Goal: Navigation & Orientation: Find specific page/section

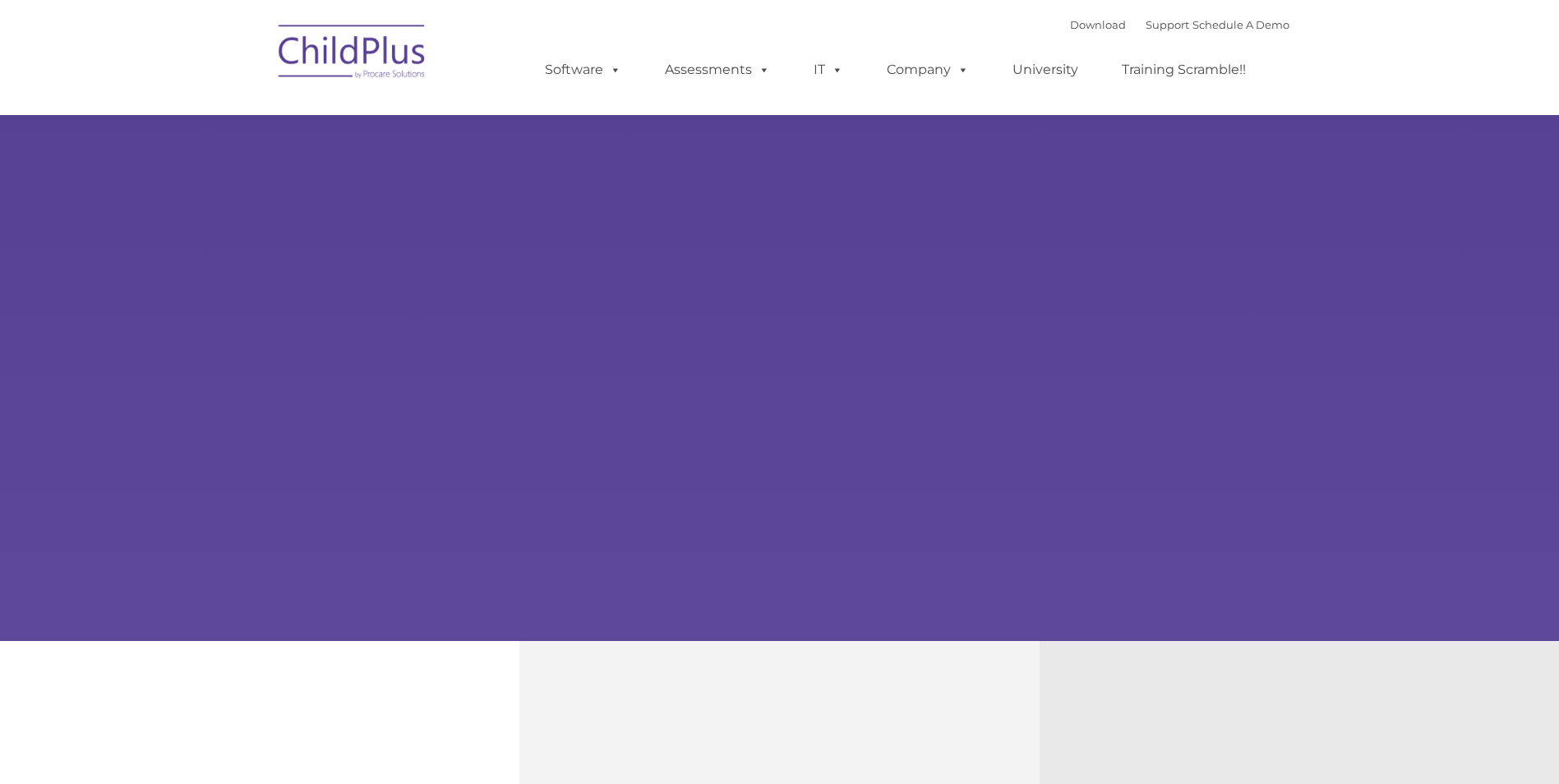
type input ""
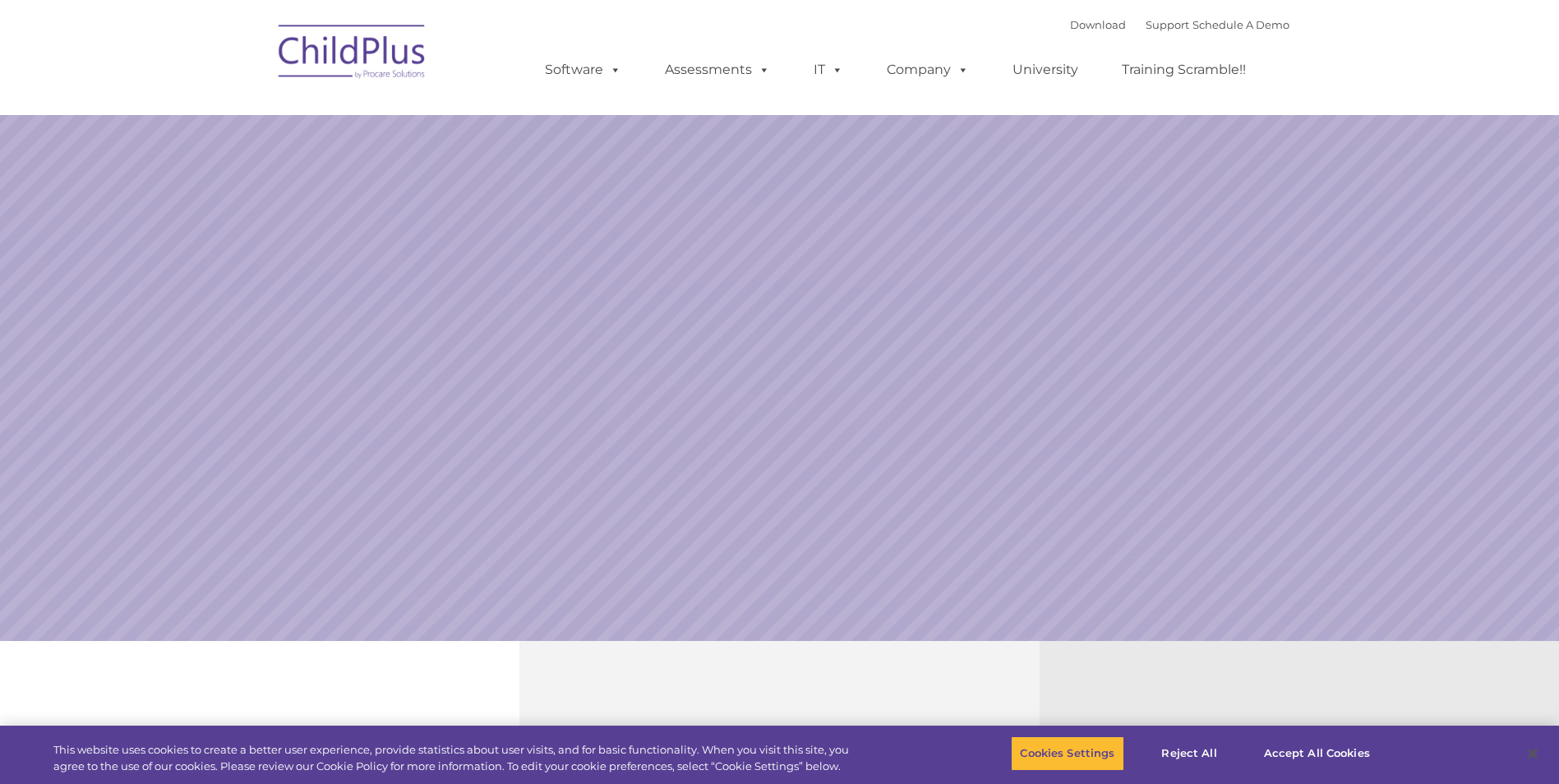
select select "MEDIUM"
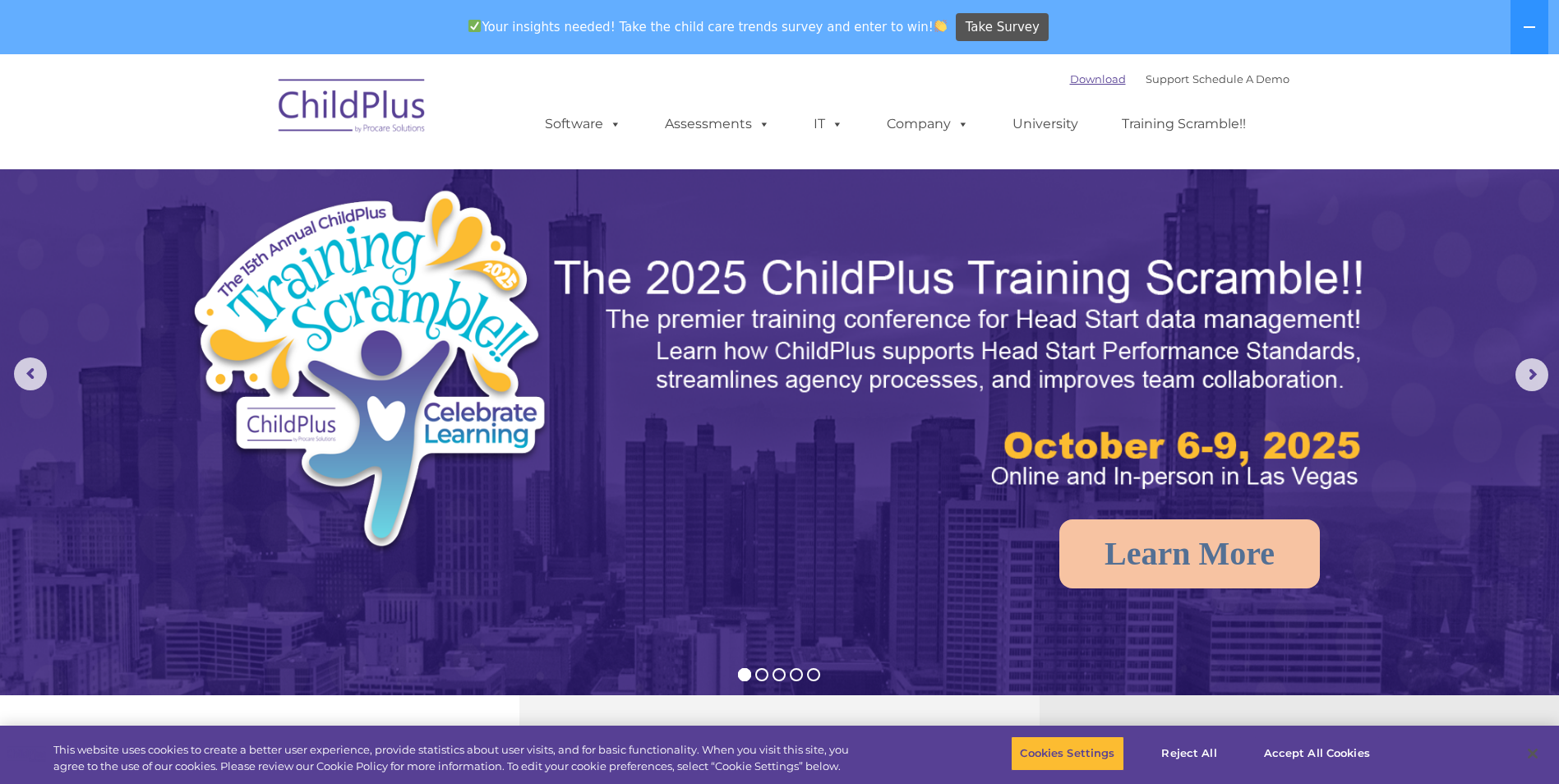
click at [1095, 77] on link "Download" at bounding box center [1097, 79] width 56 height 13
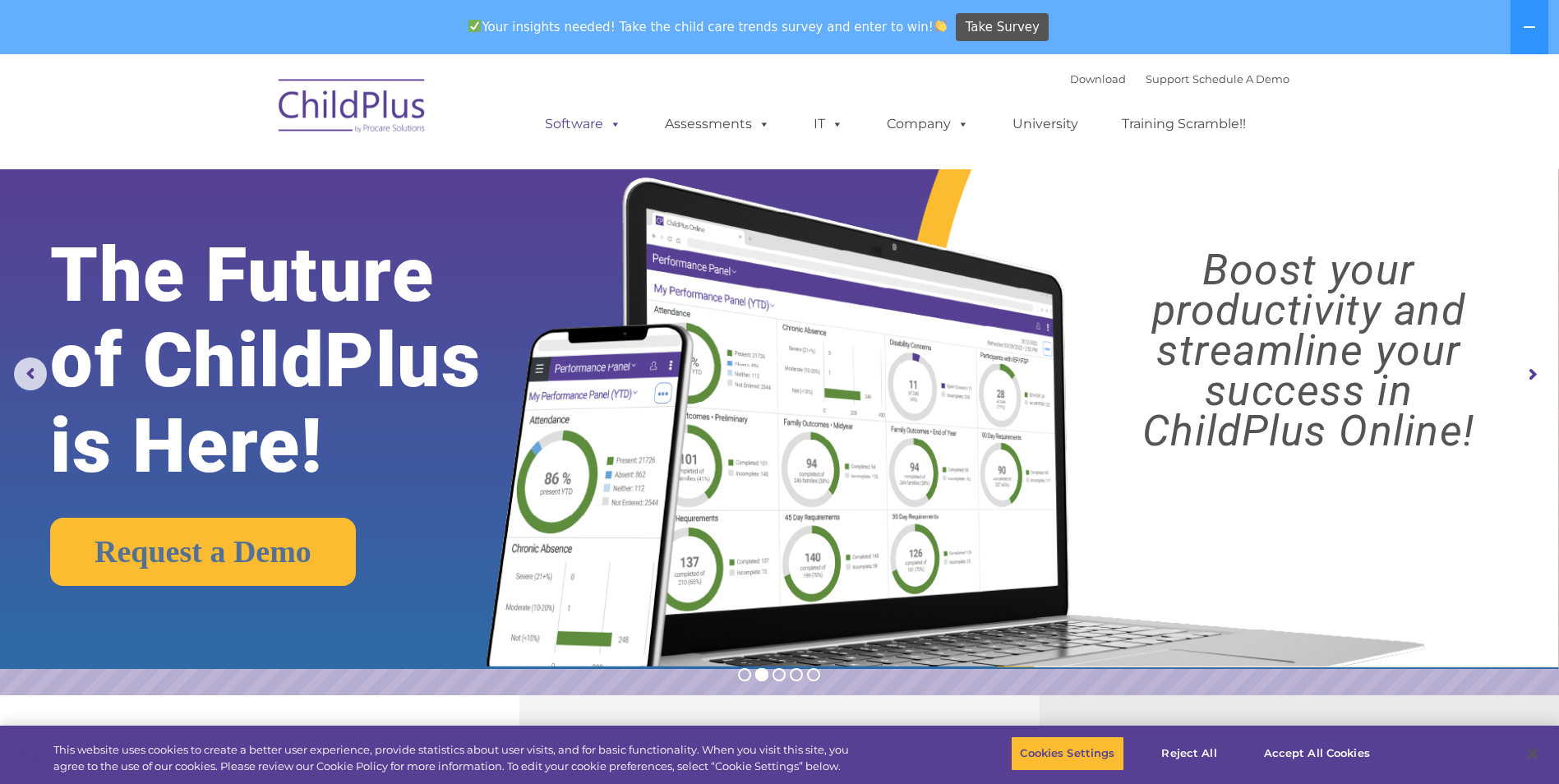
click at [596, 124] on link "Software" at bounding box center [583, 124] width 110 height 33
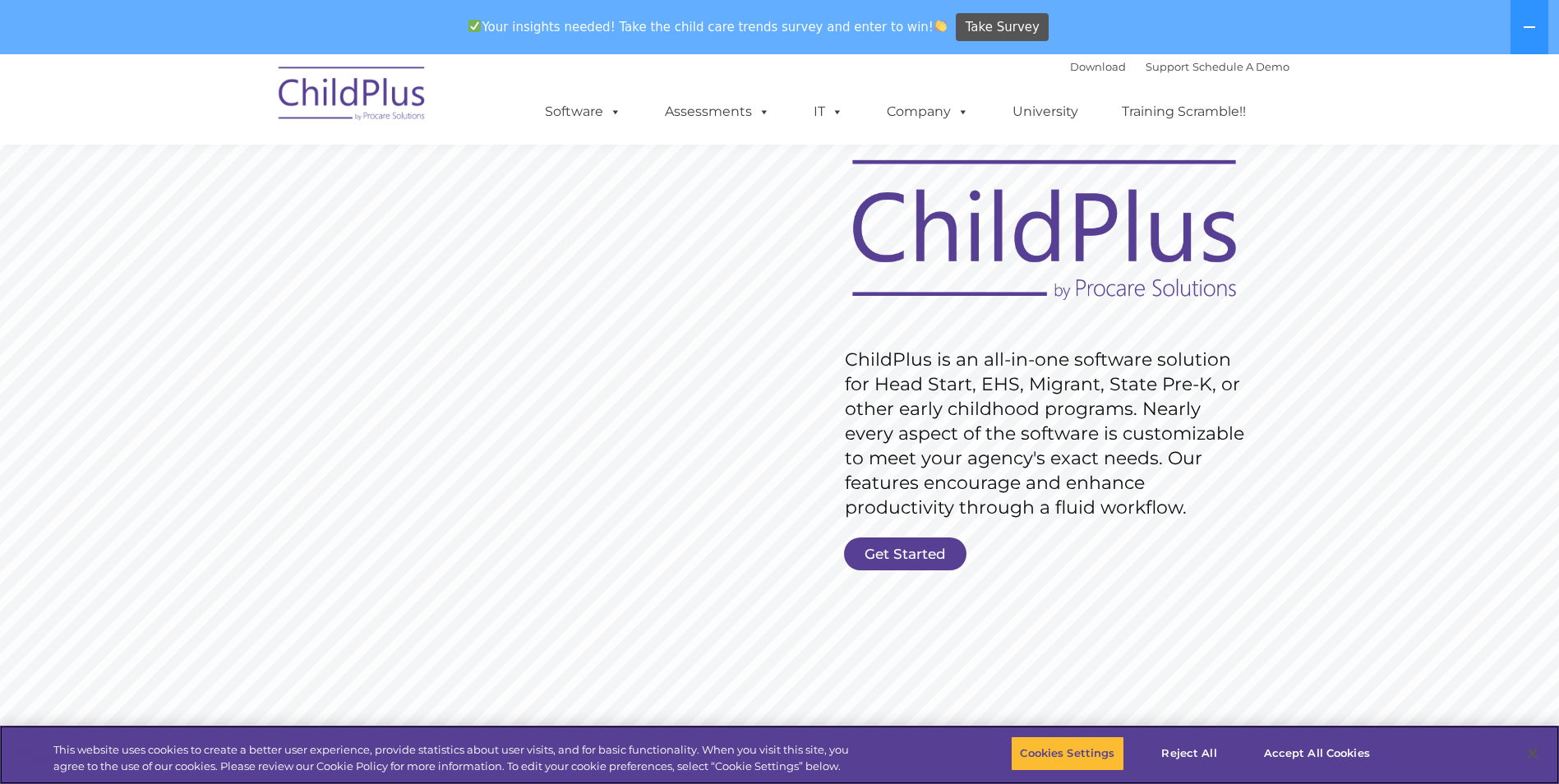
scroll to position [68, 0]
click at [1045, 111] on link "University" at bounding box center [1045, 111] width 98 height 33
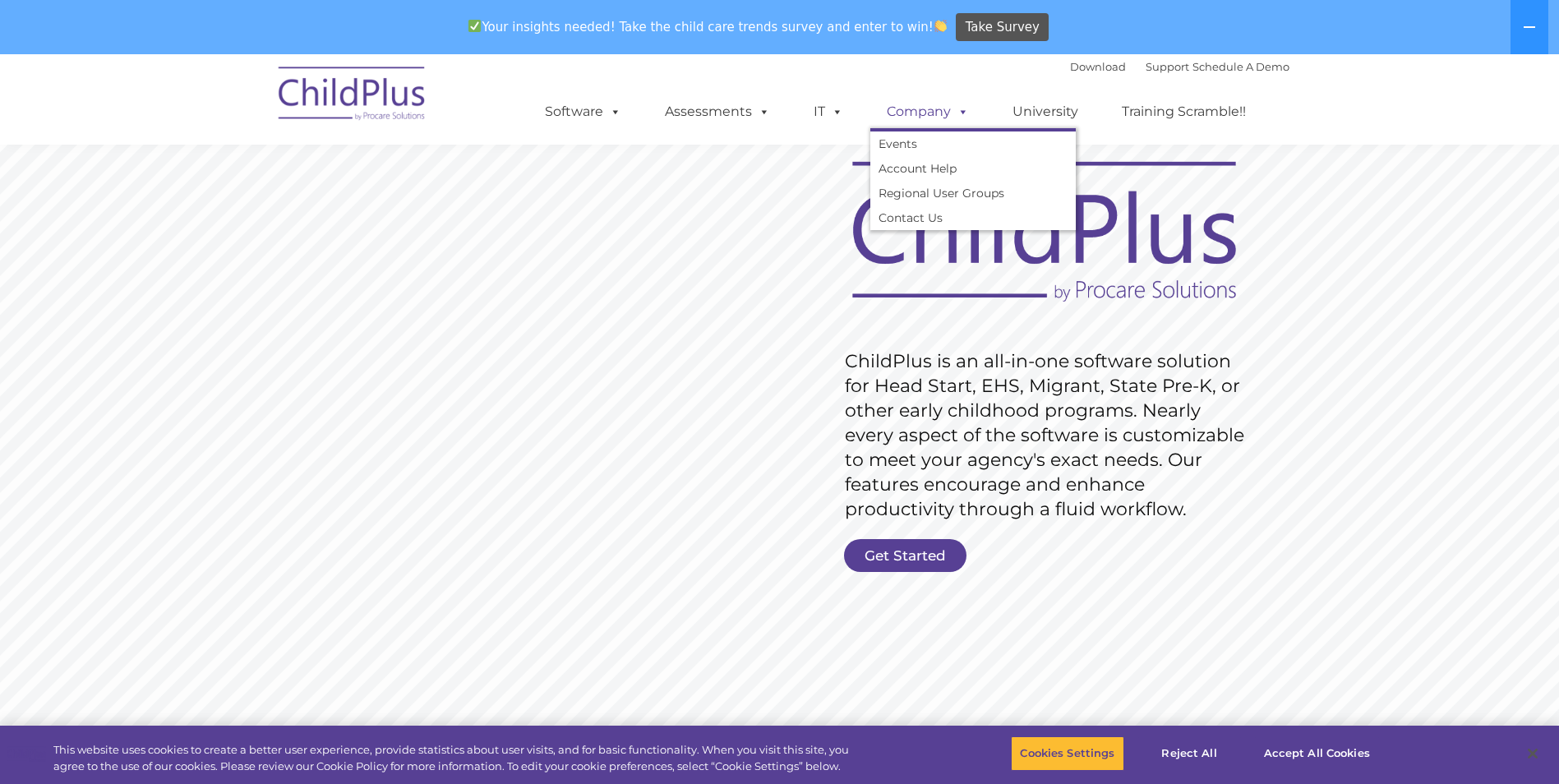
click at [885, 113] on link "Company" at bounding box center [928, 111] width 115 height 33
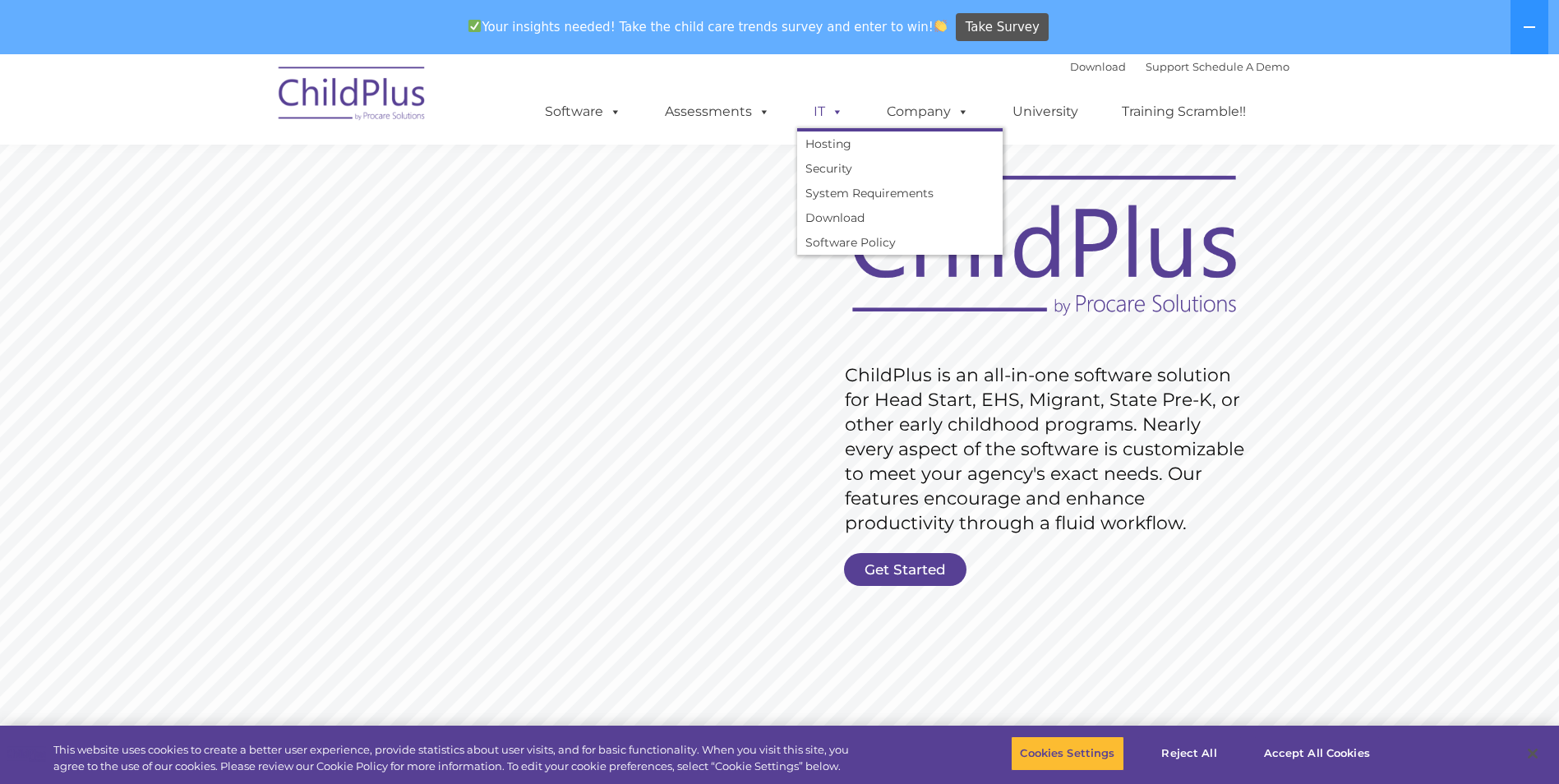
click at [827, 116] on span at bounding box center [833, 111] width 18 height 16
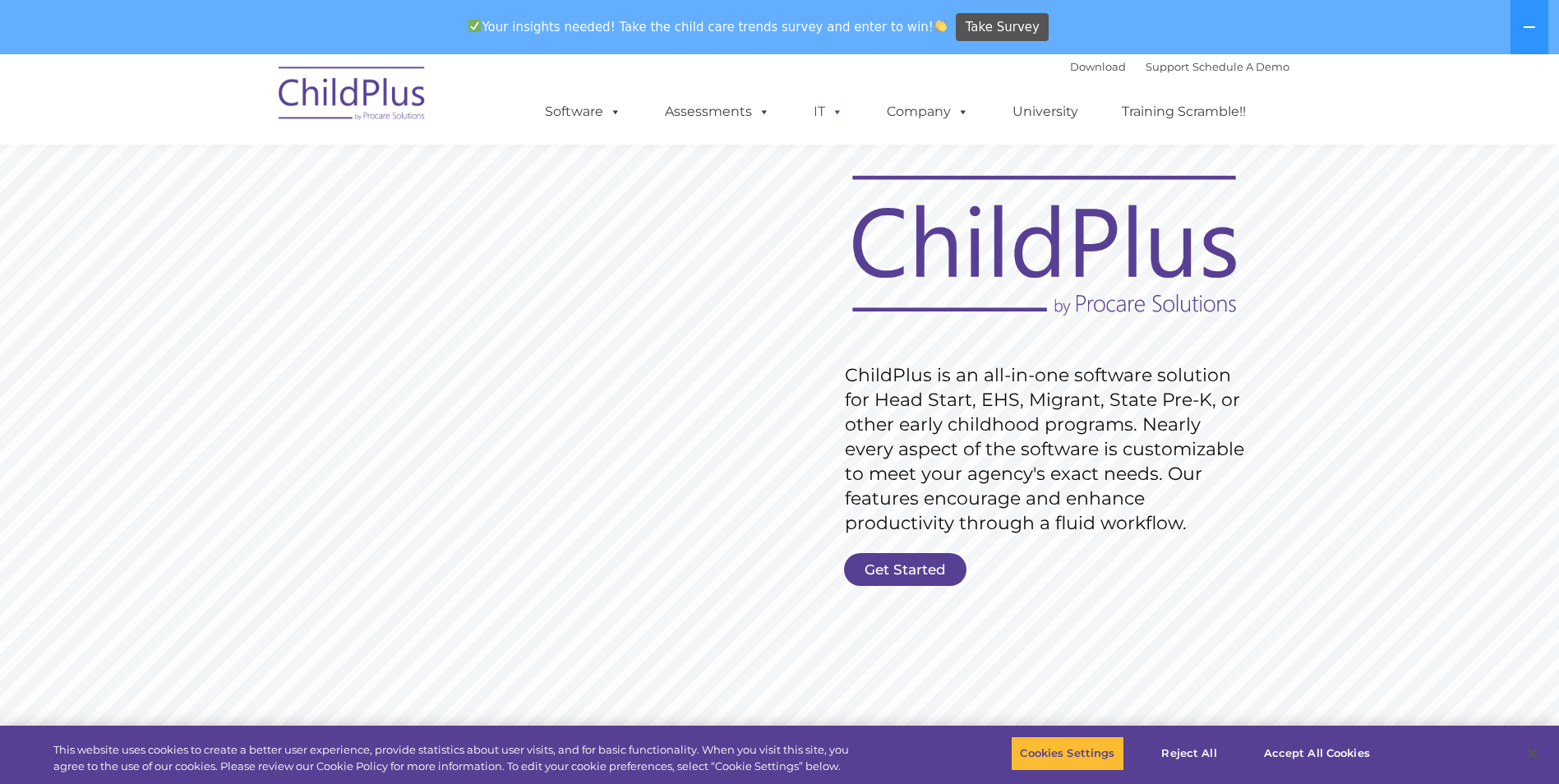
click at [827, 116] on span at bounding box center [833, 111] width 18 height 16
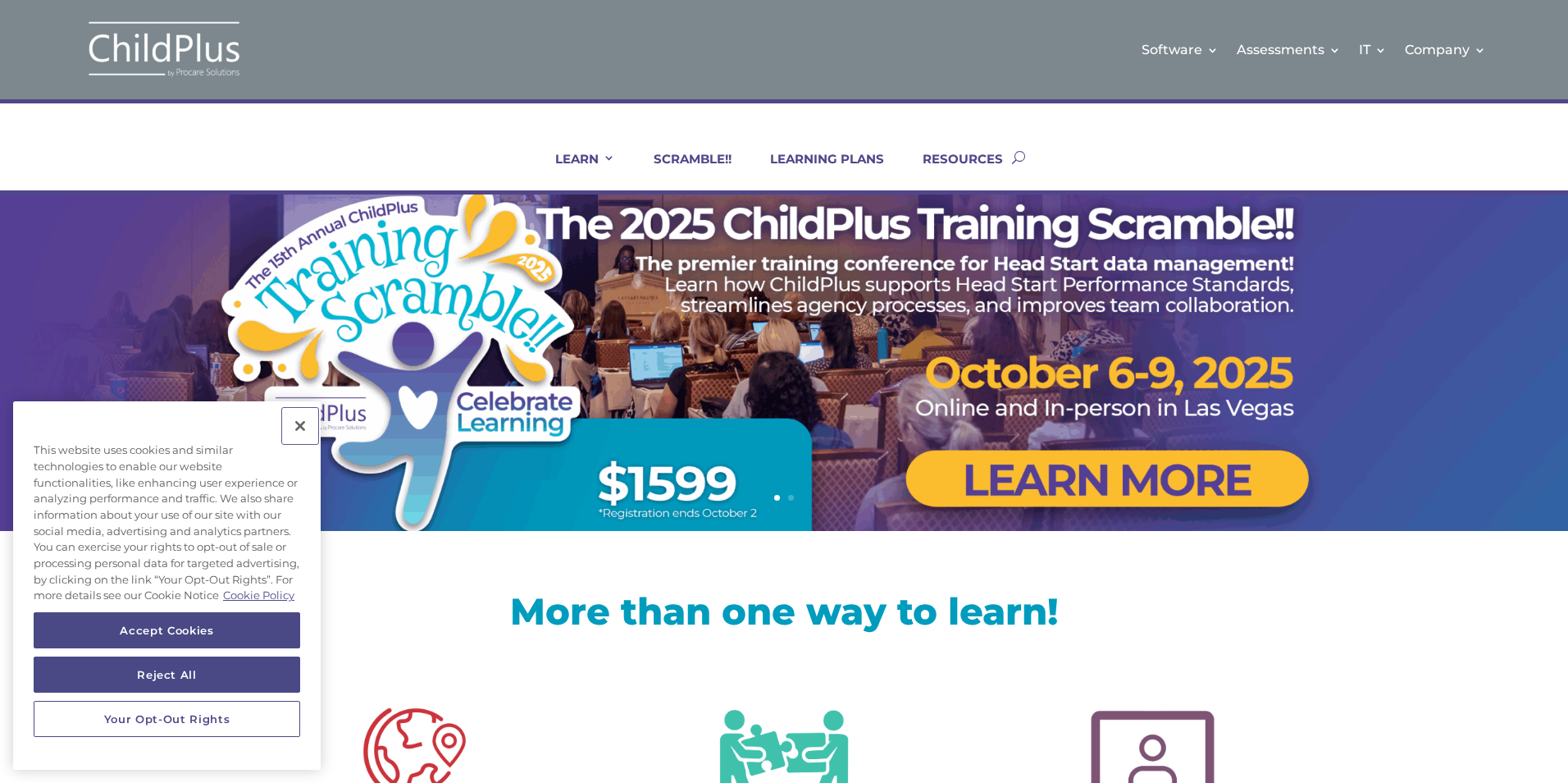
click at [301, 408] on button "Close" at bounding box center [300, 425] width 36 height 36
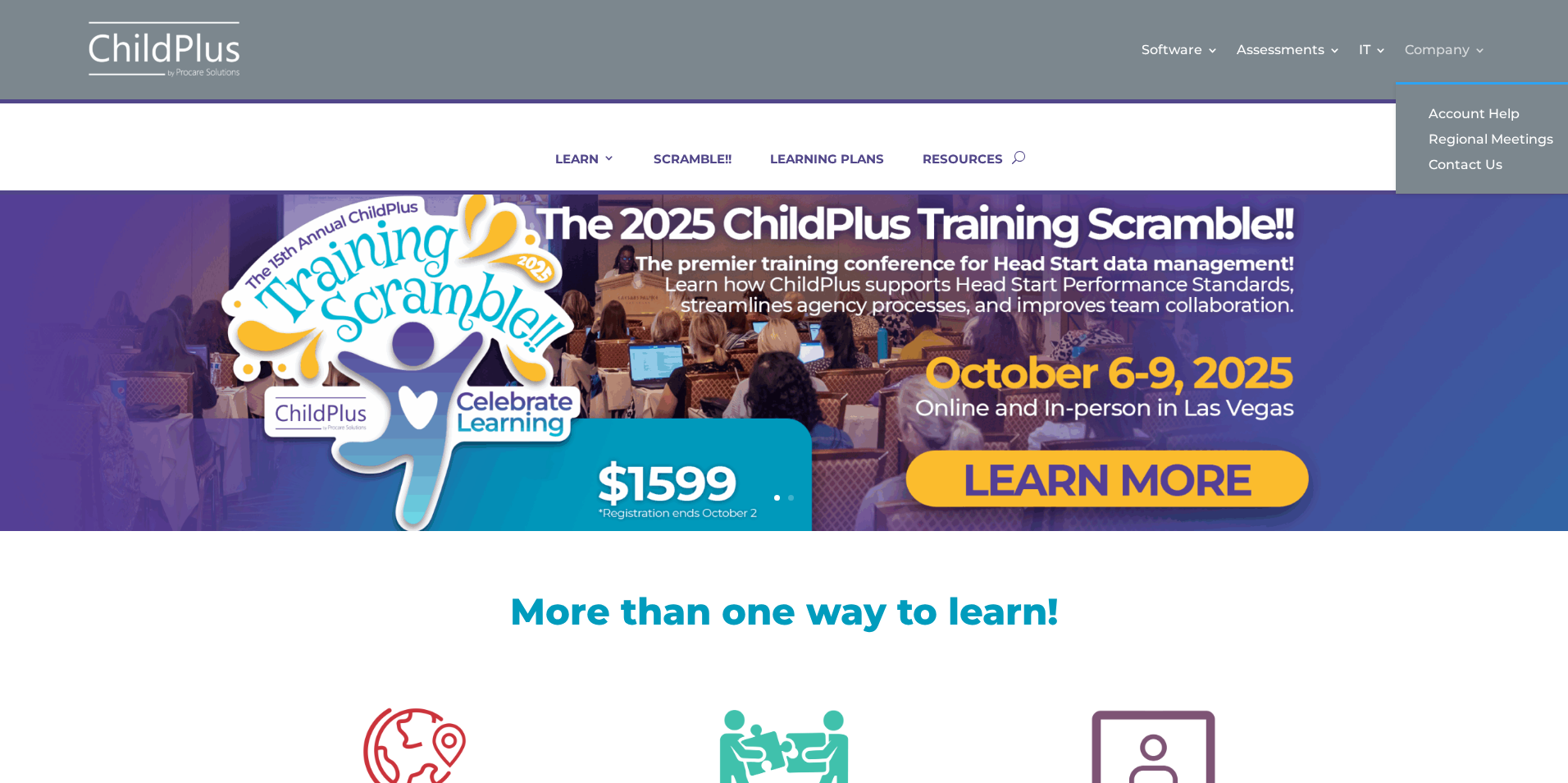
click at [1482, 48] on link "Company" at bounding box center [1445, 49] width 81 height 66
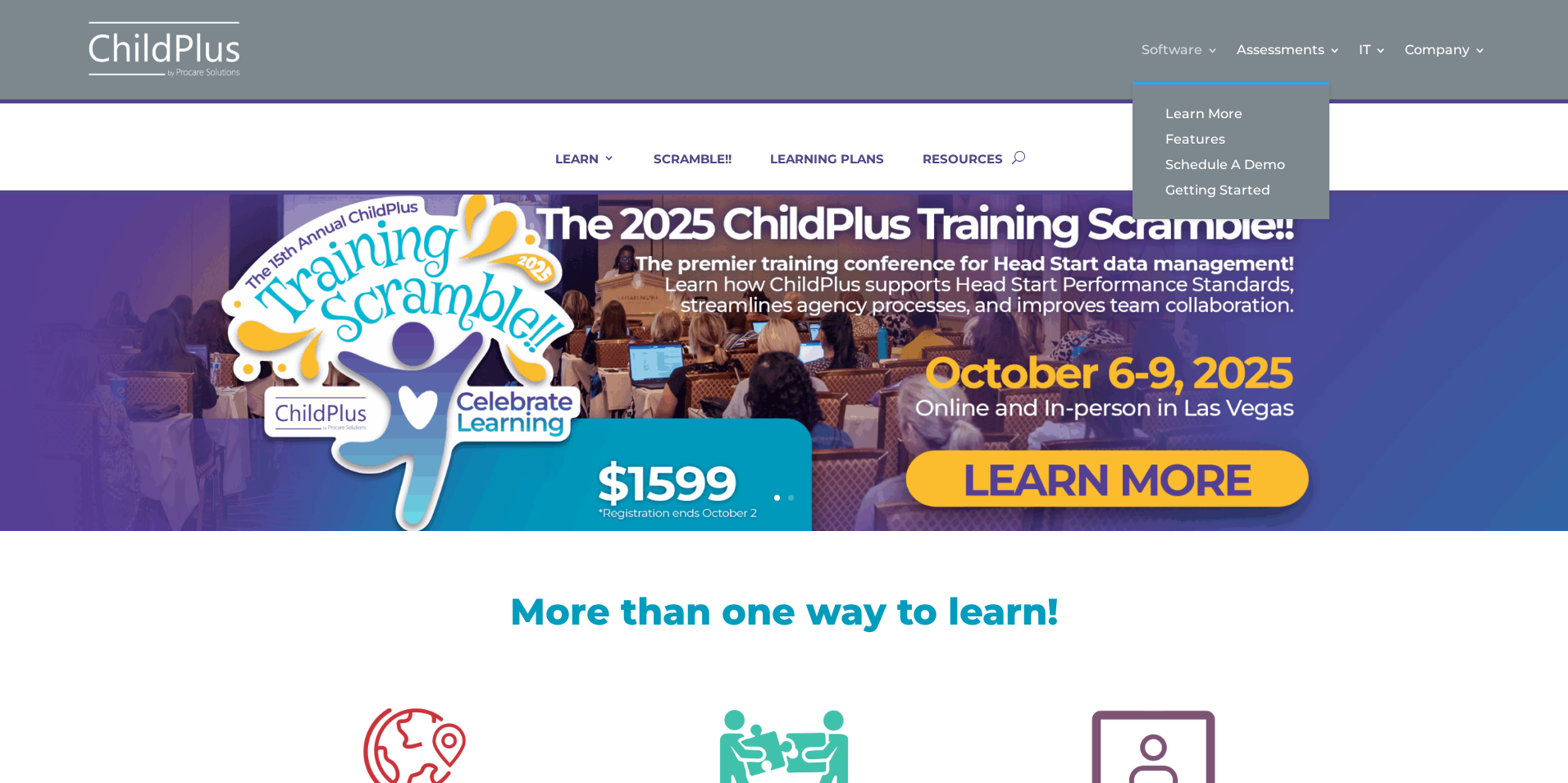
click at [1210, 51] on link "Software" at bounding box center [1180, 49] width 77 height 66
